Goal: Check status: Check status

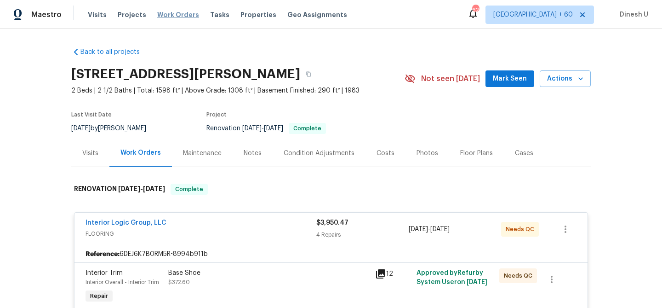
click at [174, 14] on span "Work Orders" at bounding box center [178, 14] width 42 height 9
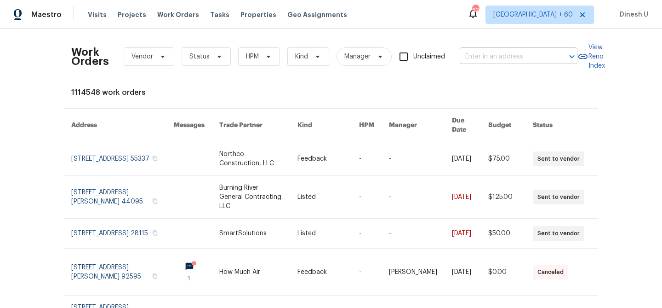
click at [496, 57] on input "text" at bounding box center [506, 57] width 92 height 14
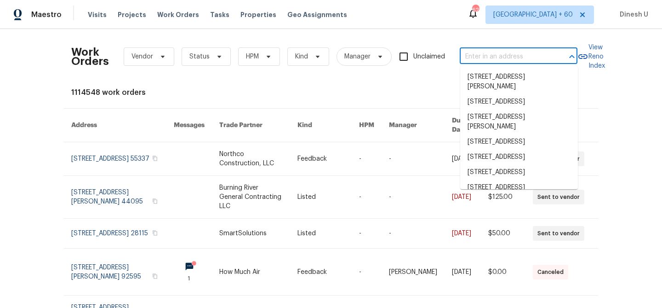
paste input "[STREET_ADDRESS]"
type input "[STREET_ADDRESS]"
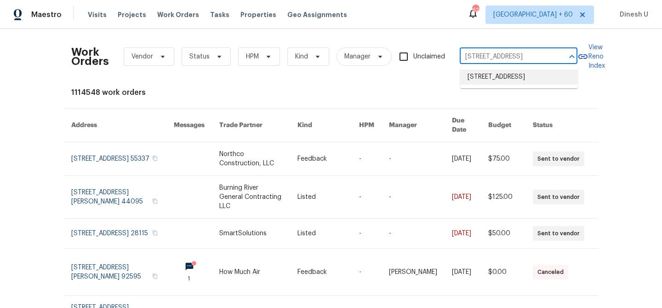
click at [475, 79] on li "[STREET_ADDRESS]" at bounding box center [519, 76] width 118 height 15
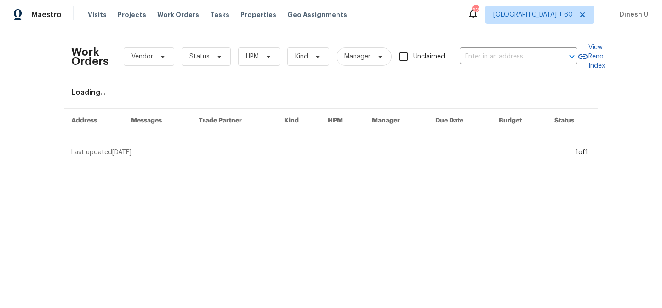
type input "[STREET_ADDRESS]"
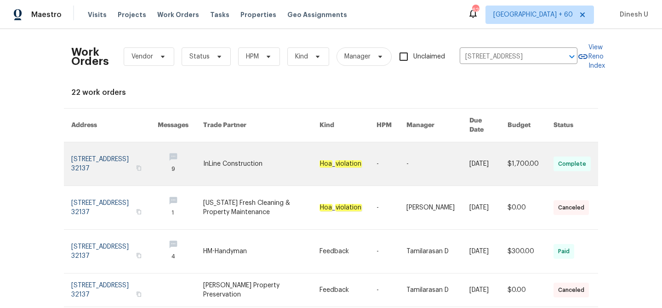
click at [100, 160] on link at bounding box center [114, 163] width 86 height 43
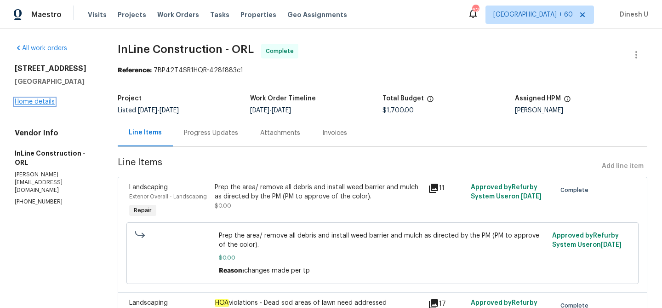
click at [41, 103] on link "Home details" at bounding box center [35, 101] width 40 height 6
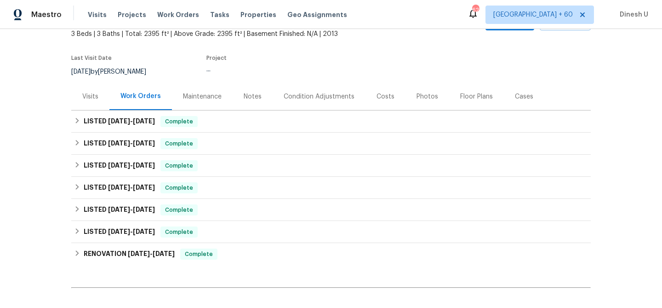
scroll to position [65, 0]
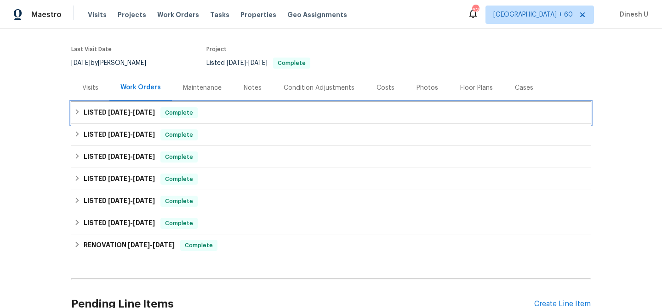
click at [153, 116] on h6 "LISTED [DATE] - [DATE]" at bounding box center [119, 112] width 71 height 11
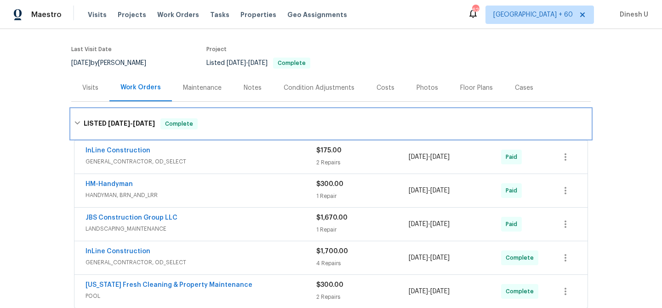
scroll to position [110, 0]
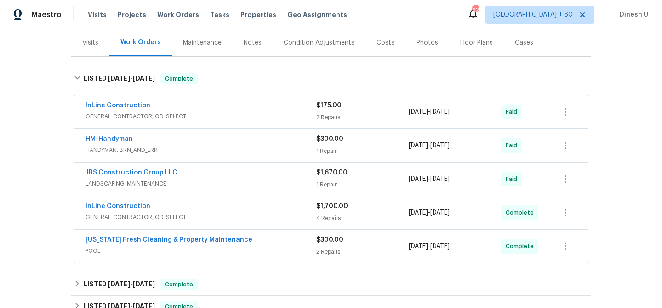
click at [331, 111] on div "$175.00 2 Repairs" at bounding box center [362, 112] width 92 height 22
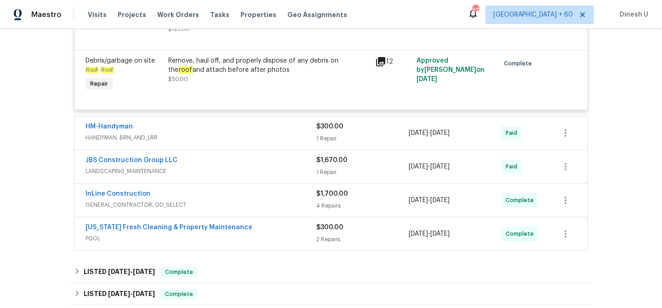
scroll to position [279, 0]
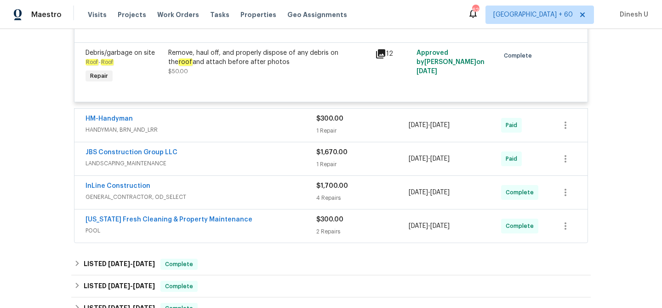
click at [323, 133] on div "1 Repair" at bounding box center [362, 130] width 92 height 9
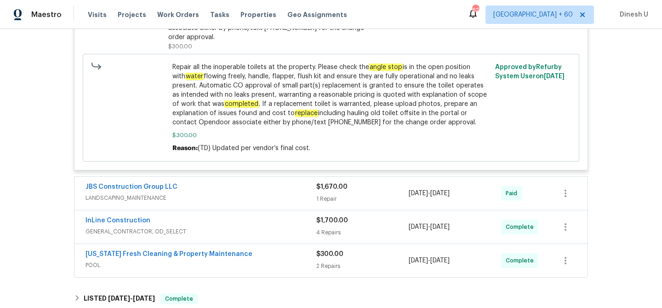
scroll to position [548, 0]
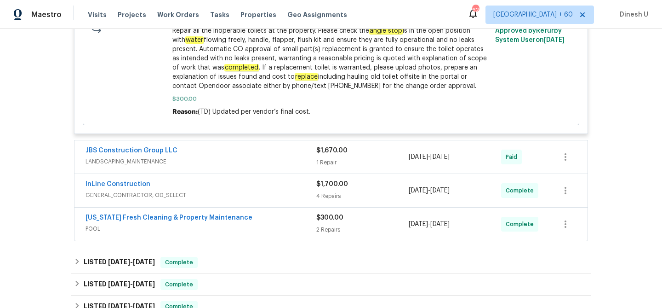
click at [320, 148] on div "$1,670.00 1 Repair" at bounding box center [362, 157] width 92 height 22
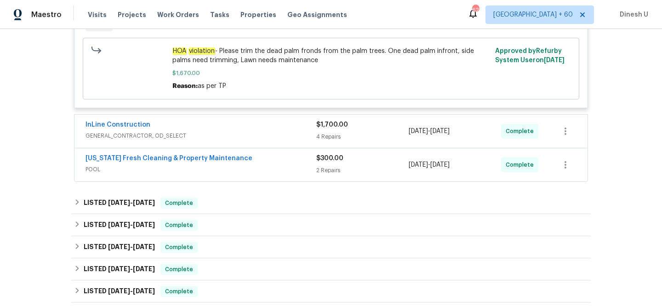
scroll to position [763, 0]
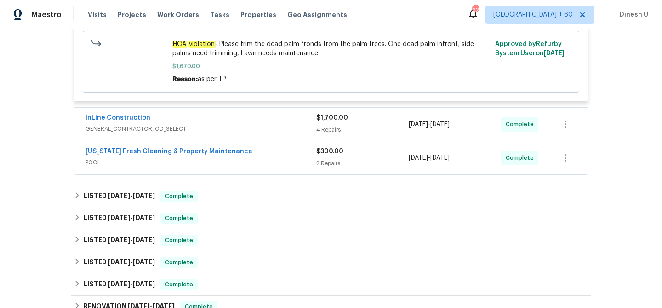
click at [328, 125] on div "4 Repairs" at bounding box center [362, 129] width 92 height 9
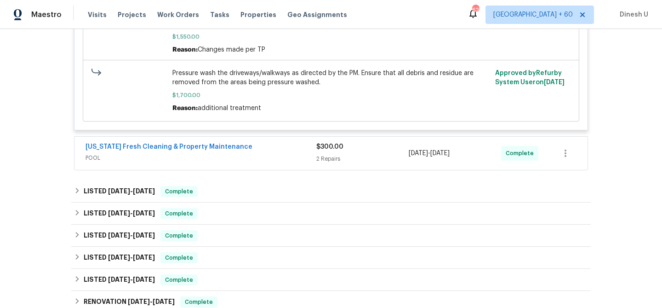
scroll to position [1355, 0]
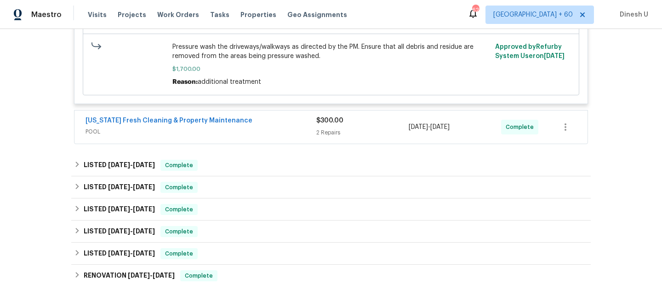
click at [318, 129] on div "2 Repairs" at bounding box center [362, 132] width 92 height 9
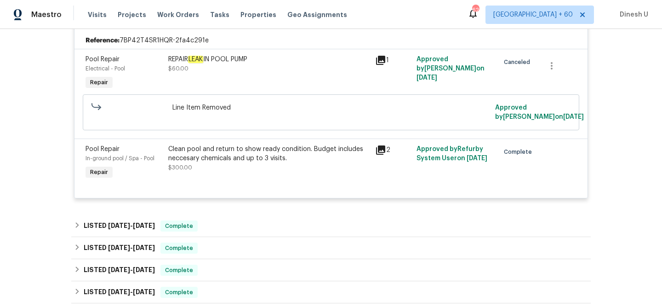
scroll to position [1466, 0]
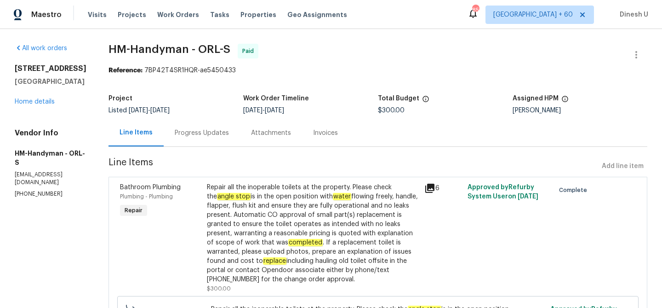
click at [203, 134] on div "Progress Updates" at bounding box center [202, 132] width 54 height 9
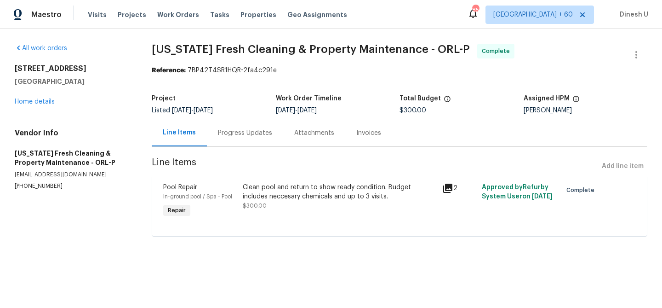
click at [240, 131] on div "Progress Updates" at bounding box center [245, 132] width 54 height 9
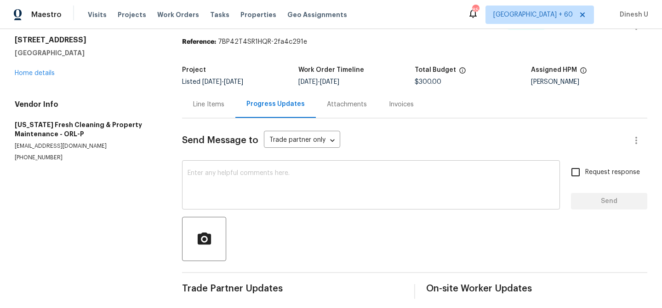
scroll to position [34, 0]
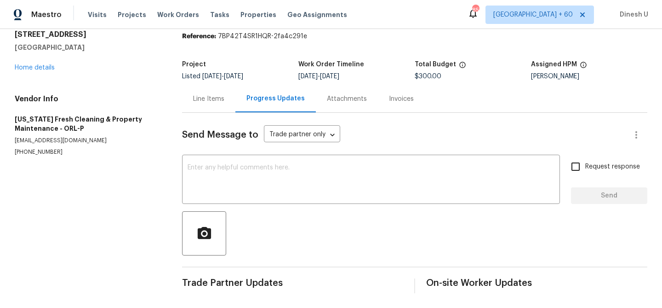
click at [216, 96] on div "Line Items" at bounding box center [208, 98] width 31 height 9
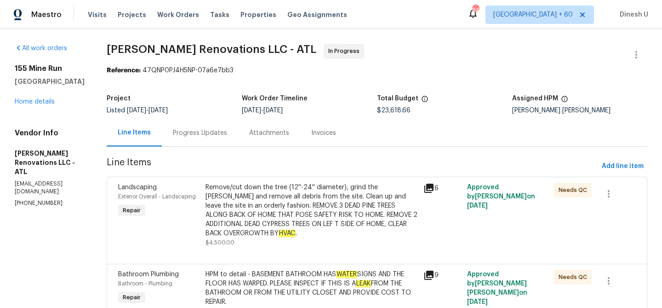
click at [211, 132] on div "Progress Updates" at bounding box center [200, 132] width 54 height 9
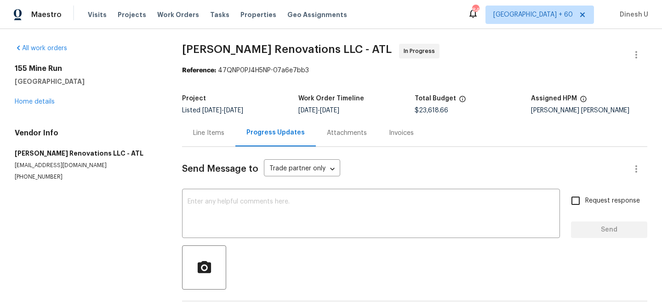
click at [392, 135] on div "Invoices" at bounding box center [401, 132] width 25 height 9
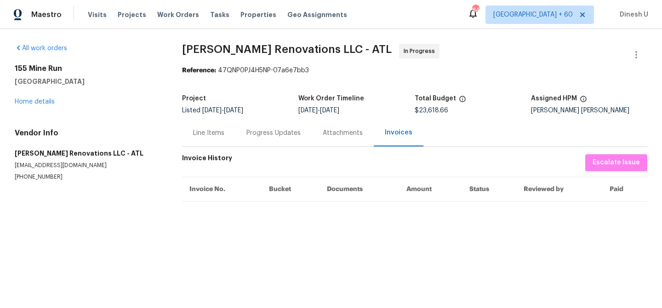
click at [250, 138] on div "Progress Updates" at bounding box center [273, 132] width 76 height 27
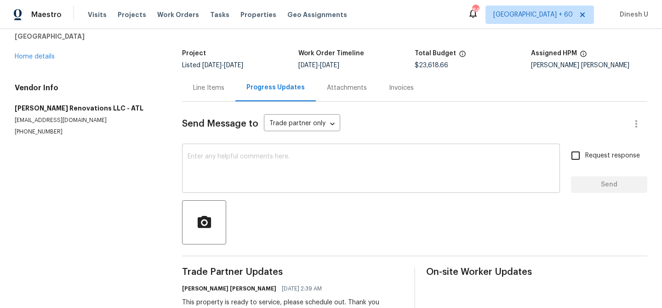
scroll to position [70, 0]
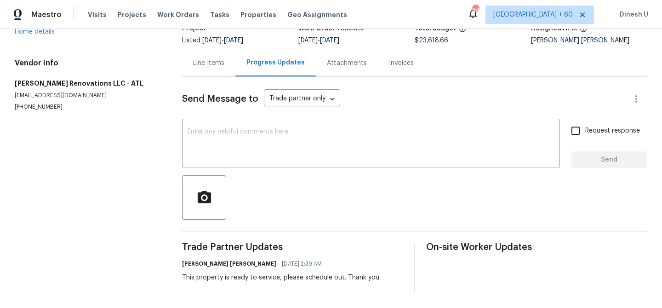
click at [214, 71] on div "Line Items" at bounding box center [208, 62] width 53 height 27
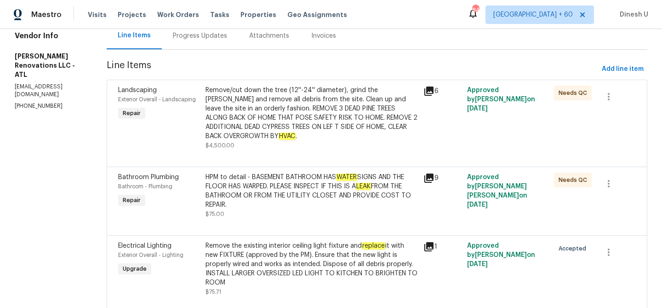
scroll to position [105, 0]
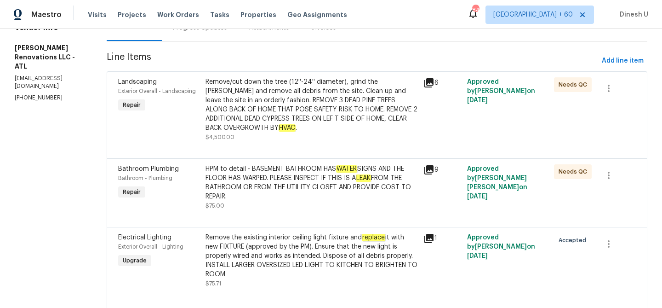
click at [434, 171] on icon at bounding box center [428, 169] width 11 height 11
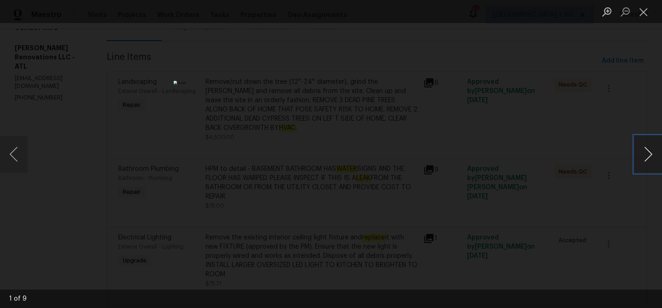
click at [644, 151] on button "Next image" at bounding box center [648, 154] width 28 height 37
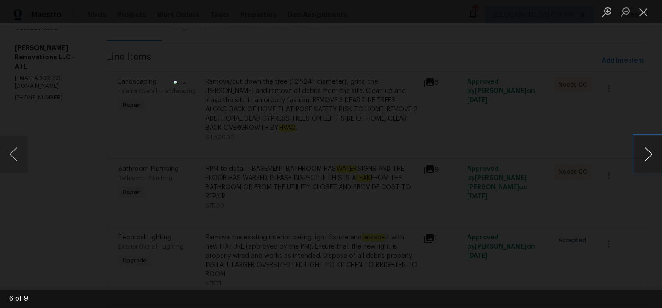
click at [644, 151] on button "Next image" at bounding box center [648, 154] width 28 height 37
click at [645, 17] on button "Close lightbox" at bounding box center [643, 12] width 18 height 16
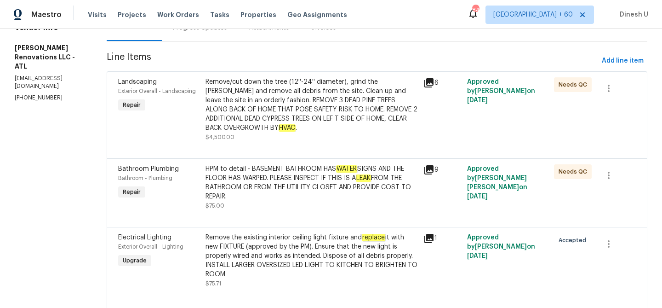
click at [316, 176] on div "HPM to detail - BASEMENT BATHROOM HAS WATER SIGNS AND THE FLOOR HAS WARPED. PLE…" at bounding box center [311, 182] width 212 height 37
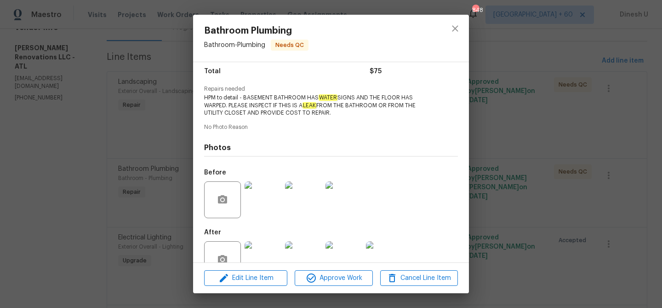
scroll to position [100, 0]
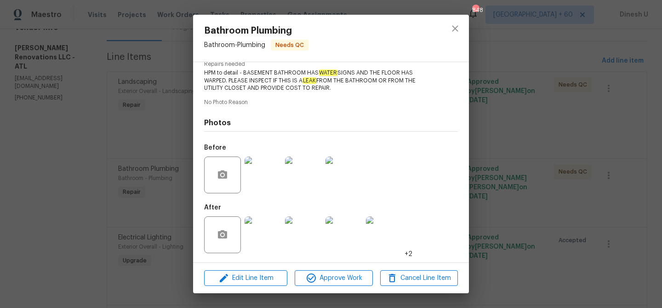
click at [259, 172] on img at bounding box center [263, 174] width 37 height 37
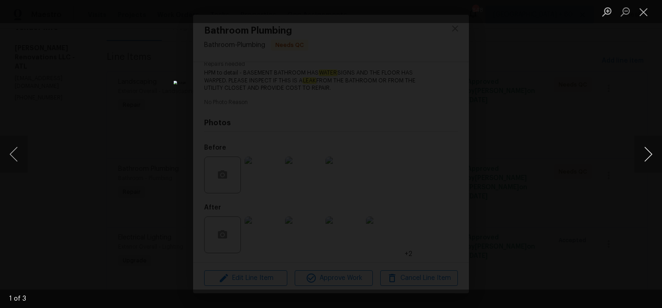
click at [643, 152] on button "Next image" at bounding box center [648, 154] width 28 height 37
click at [649, 11] on button "Close lightbox" at bounding box center [643, 12] width 18 height 16
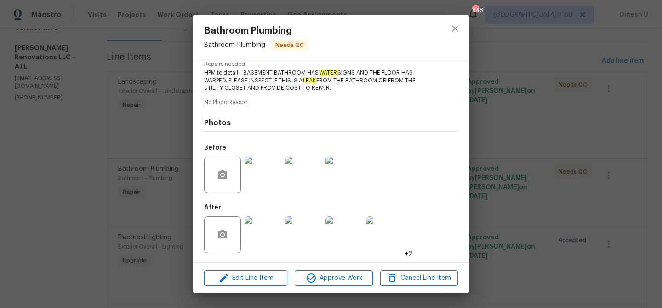
click at [268, 229] on img at bounding box center [263, 234] width 37 height 37
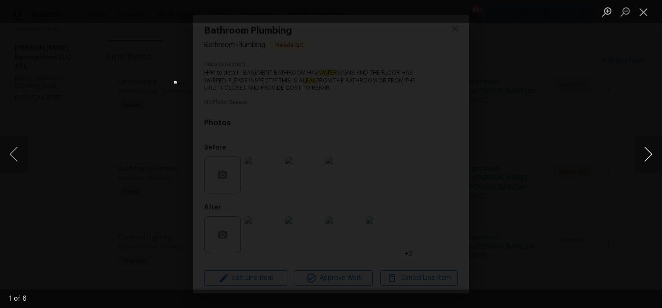
click at [647, 155] on button "Next image" at bounding box center [648, 154] width 28 height 37
click at [18, 150] on button "Previous image" at bounding box center [14, 154] width 28 height 37
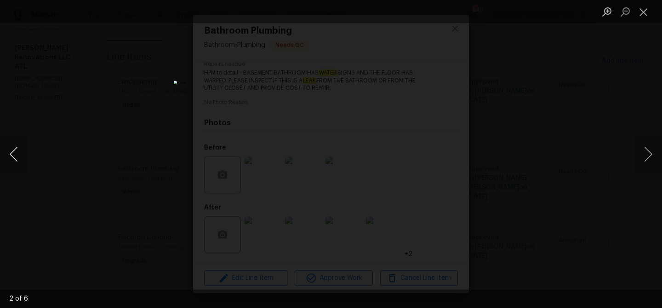
click at [18, 150] on button "Previous image" at bounding box center [14, 154] width 28 height 37
click at [647, 157] on button "Next image" at bounding box center [648, 154] width 28 height 37
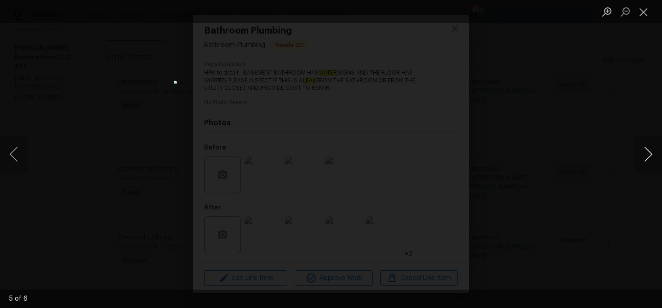
click at [647, 157] on button "Next image" at bounding box center [648, 154] width 28 height 37
click at [647, 12] on button "Close lightbox" at bounding box center [643, 12] width 18 height 16
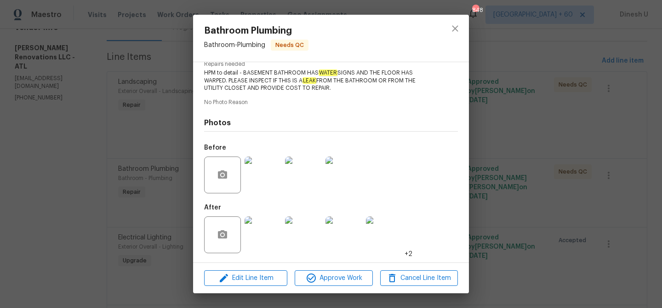
click at [119, 124] on div "Bathroom Plumbing Bathroom - Plumbing Needs QC Vendor Aseem Renovations LLC Acc…" at bounding box center [331, 154] width 662 height 308
